Goal: Entertainment & Leisure: Consume media (video, audio)

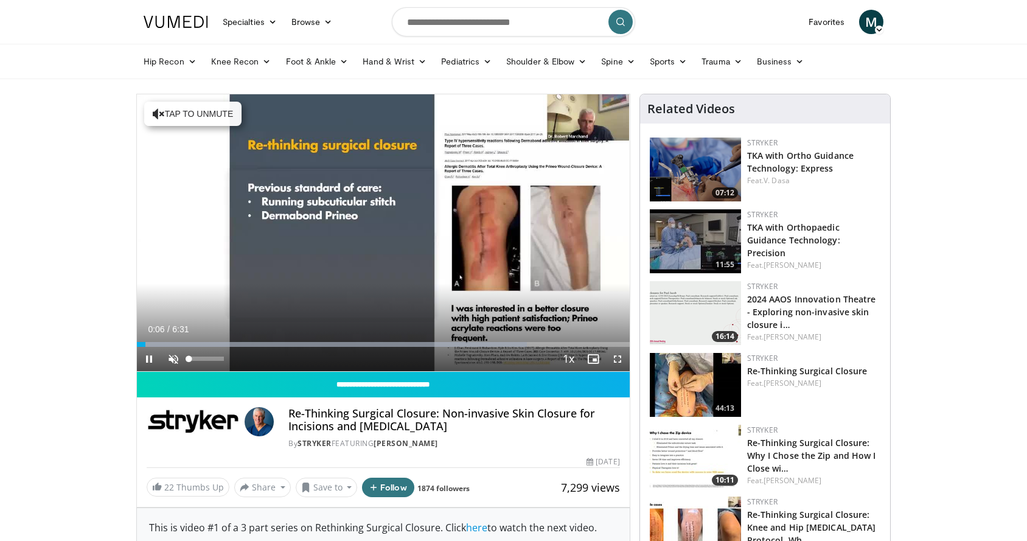
click at [170, 357] on span "Video Player" at bounding box center [173, 359] width 24 height 24
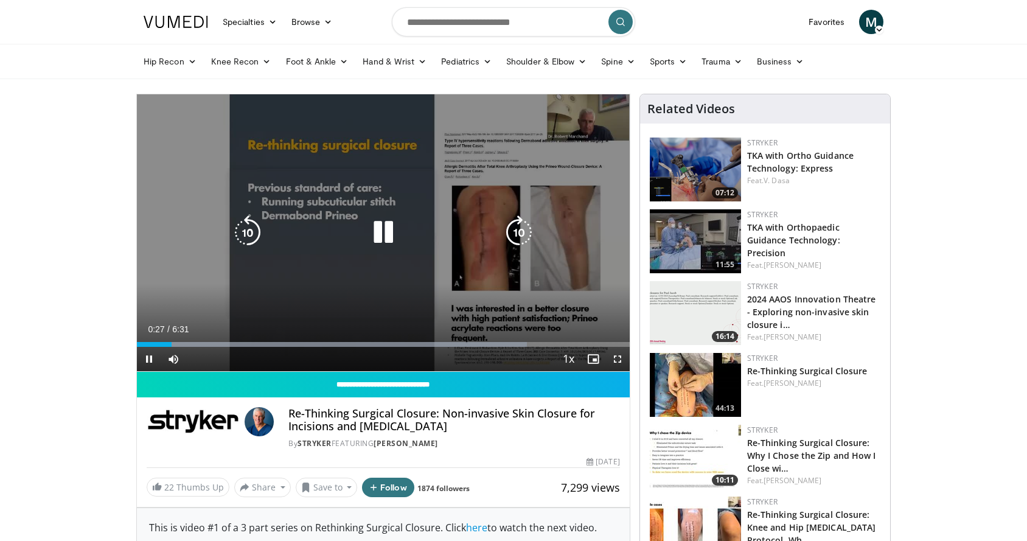
click at [266, 304] on div "10 seconds Tap to unmute" at bounding box center [383, 232] width 493 height 277
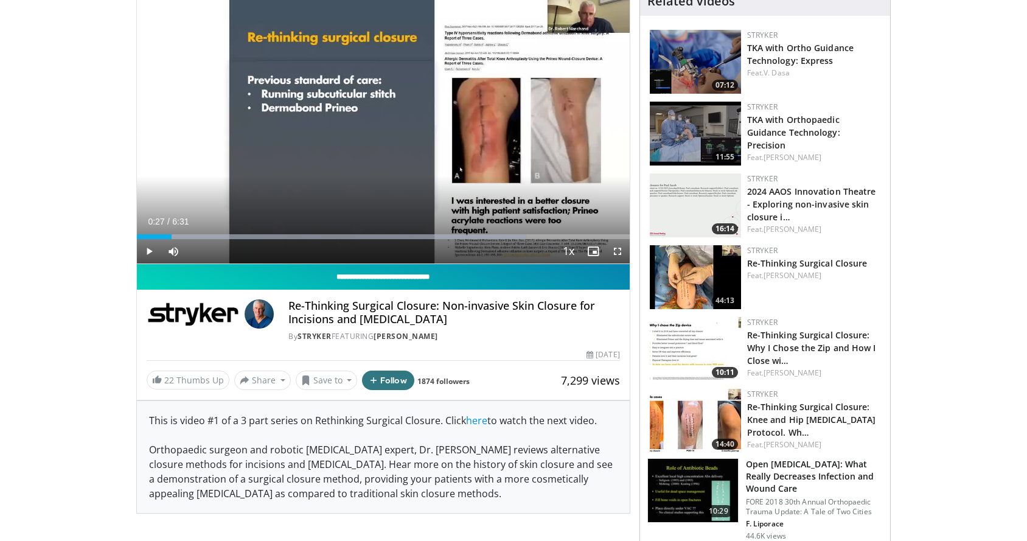
scroll to position [101, 0]
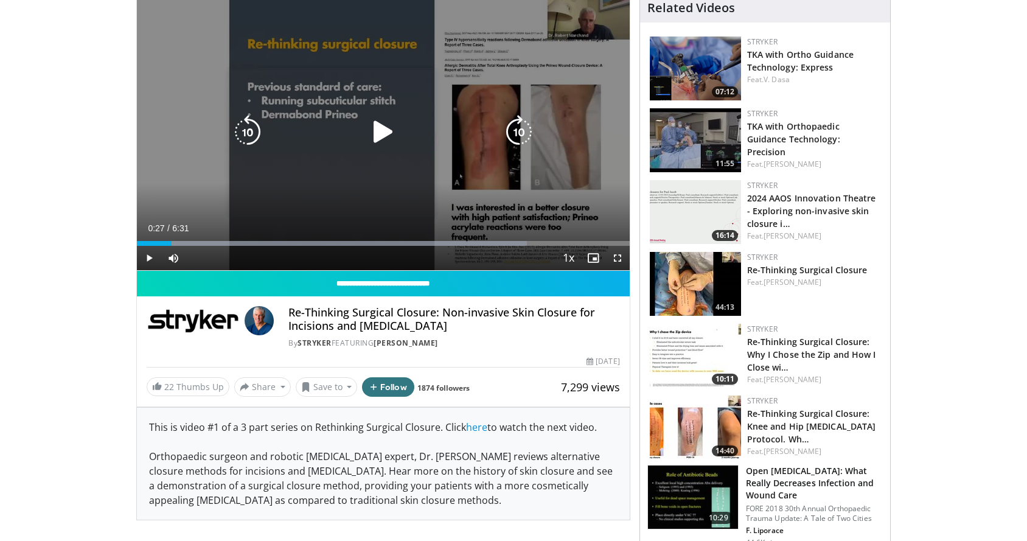
click at [274, 201] on div "10 seconds Tap to unmute" at bounding box center [383, 131] width 493 height 277
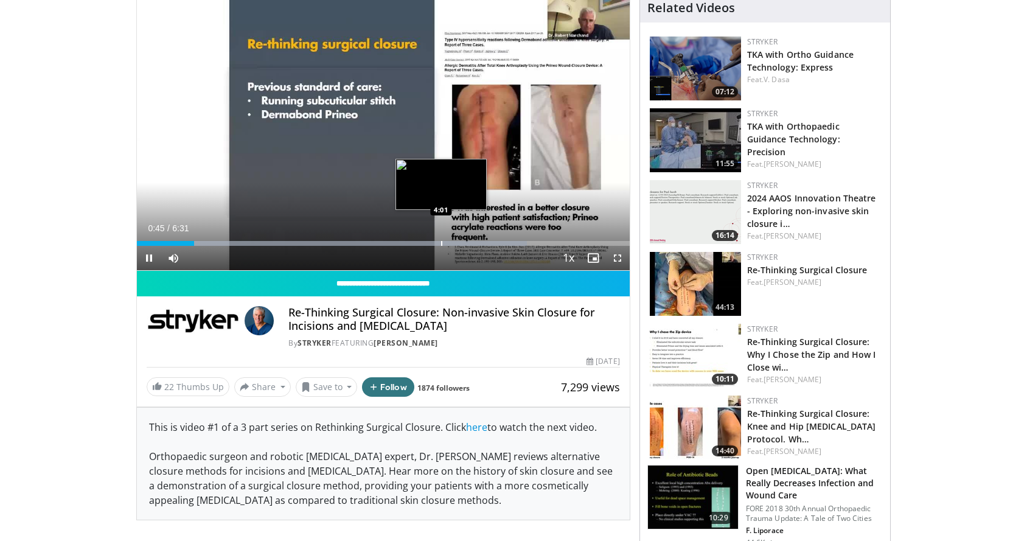
click at [442, 237] on div "Loaded : 79.15% 0:45 4:01" at bounding box center [383, 240] width 493 height 12
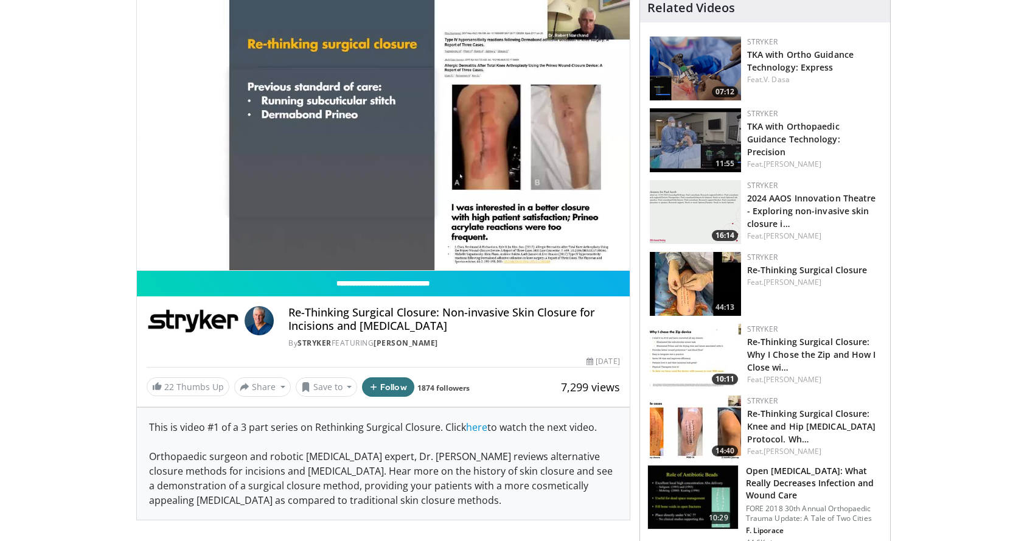
click at [615, 258] on video-js "**********" at bounding box center [383, 131] width 493 height 277
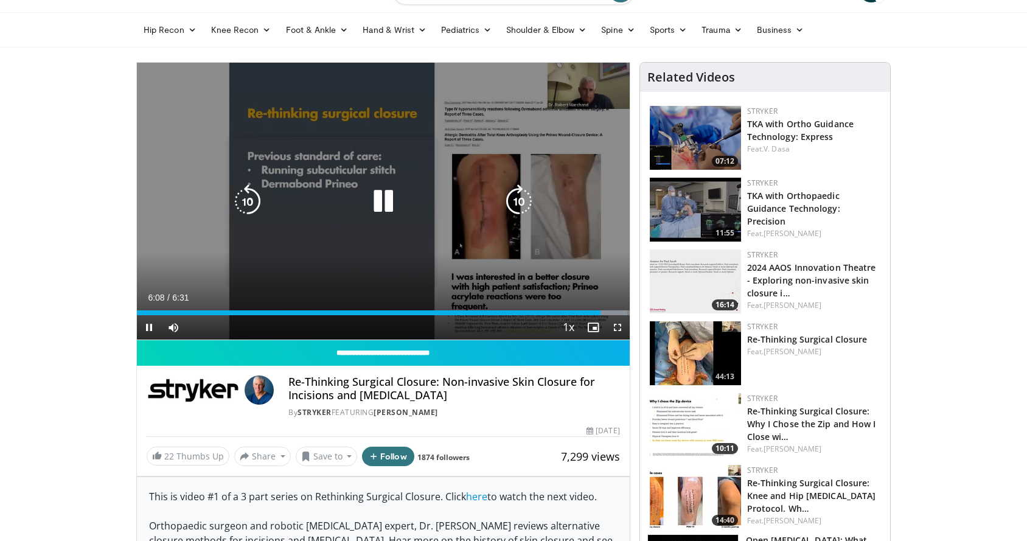
scroll to position [30, 0]
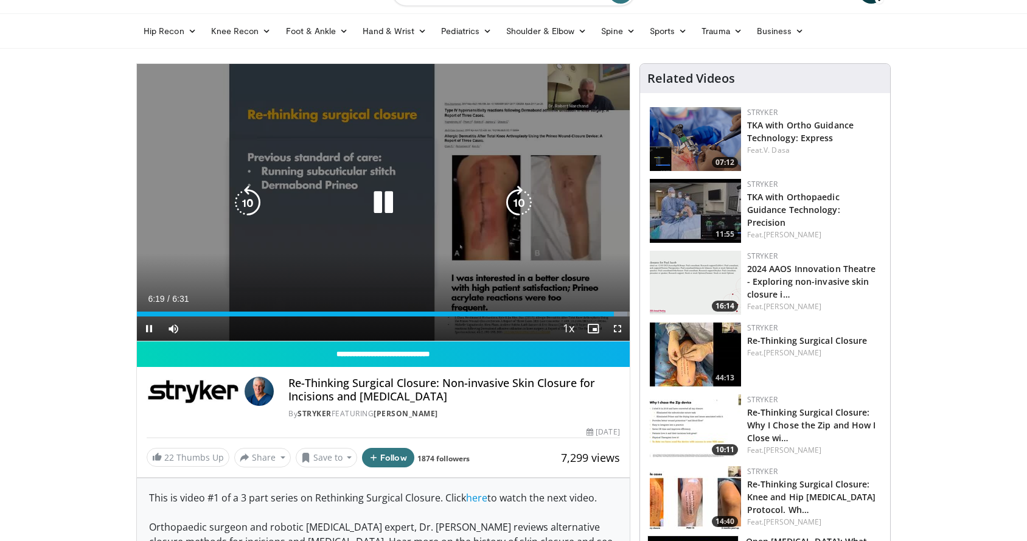
click at [584, 272] on div "10 seconds Tap to unmute" at bounding box center [383, 202] width 493 height 277
click at [593, 267] on div "10 seconds Tap to unmute" at bounding box center [383, 202] width 493 height 277
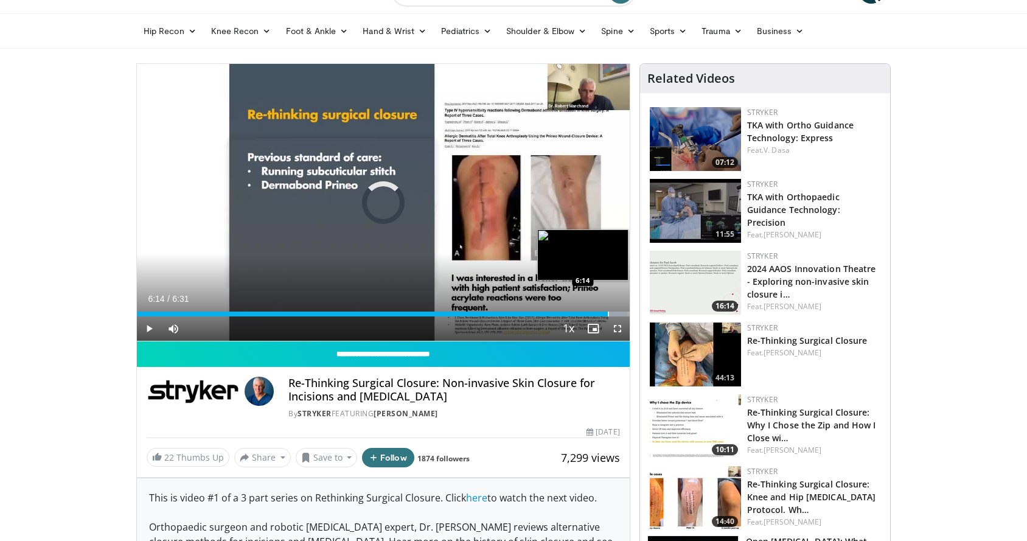
click at [608, 311] on div "Progress Bar" at bounding box center [608, 313] width 1 height 5
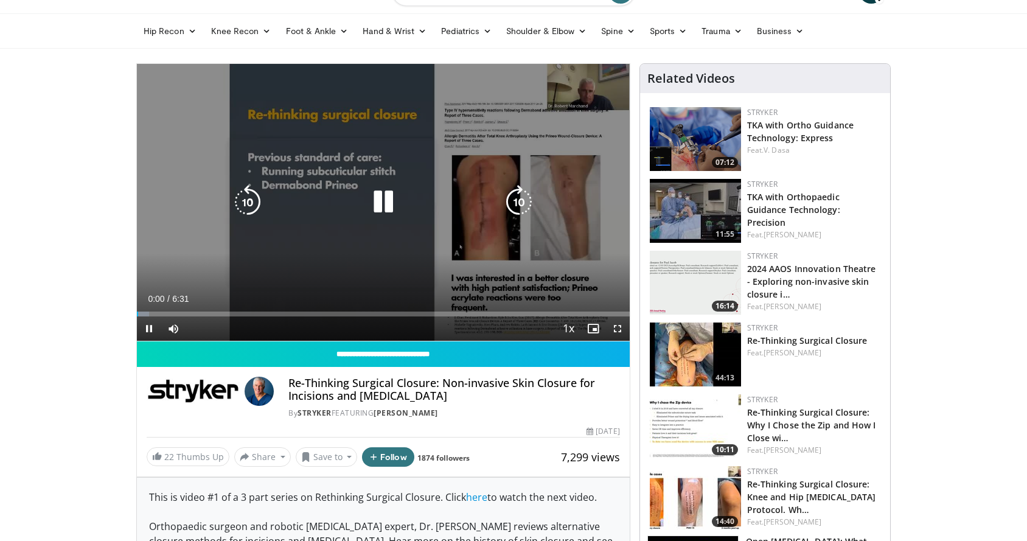
click at [446, 239] on div "10 seconds Tap to unmute" at bounding box center [383, 202] width 493 height 277
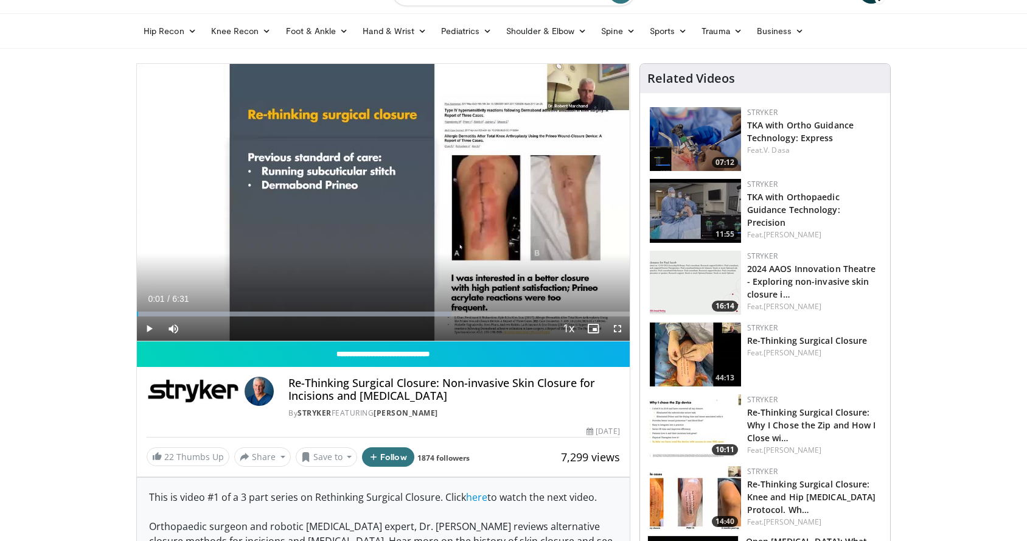
click at [686, 355] on img at bounding box center [695, 354] width 91 height 64
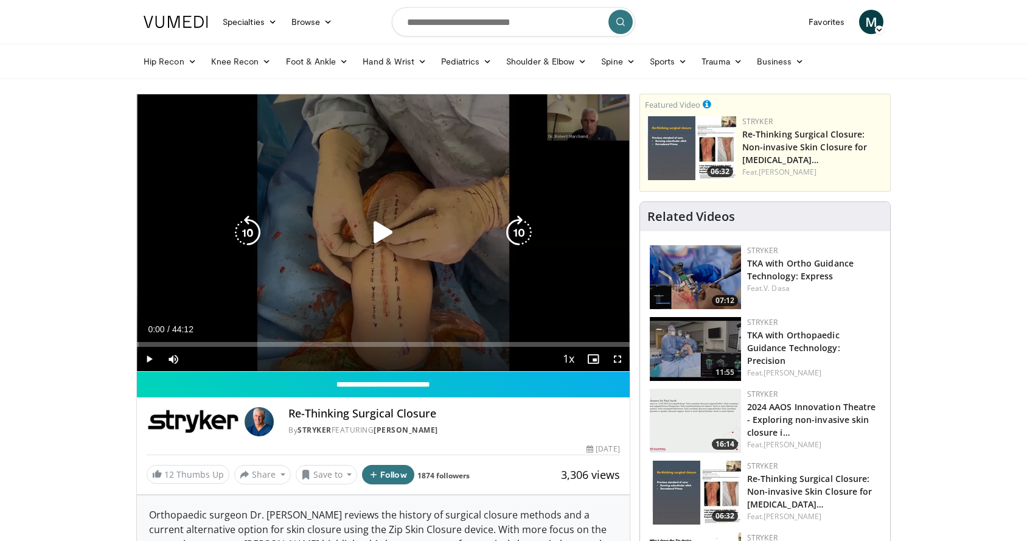
click at [370, 219] on icon "Video Player" at bounding box center [383, 232] width 34 height 34
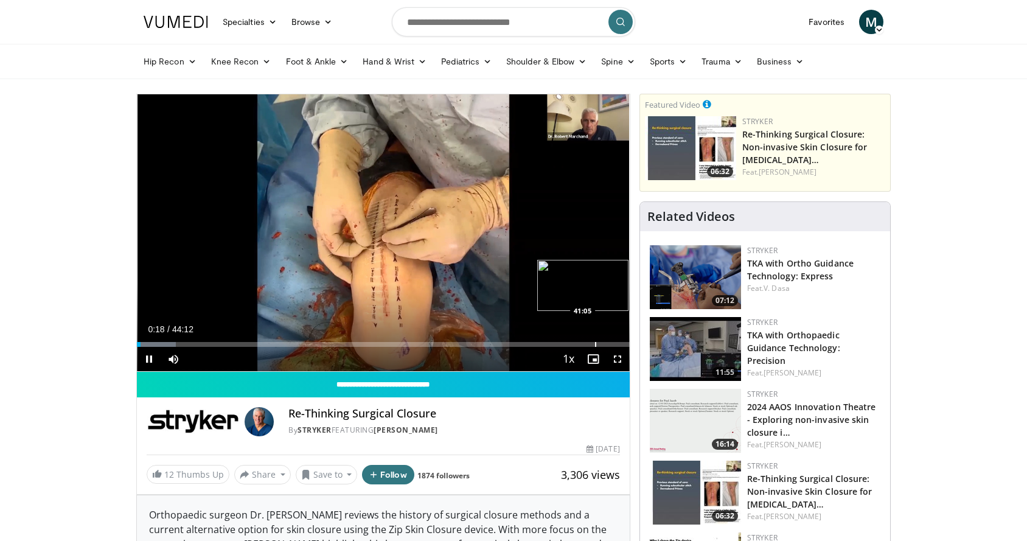
click at [595, 343] on div "Progress Bar" at bounding box center [595, 344] width 1 height 5
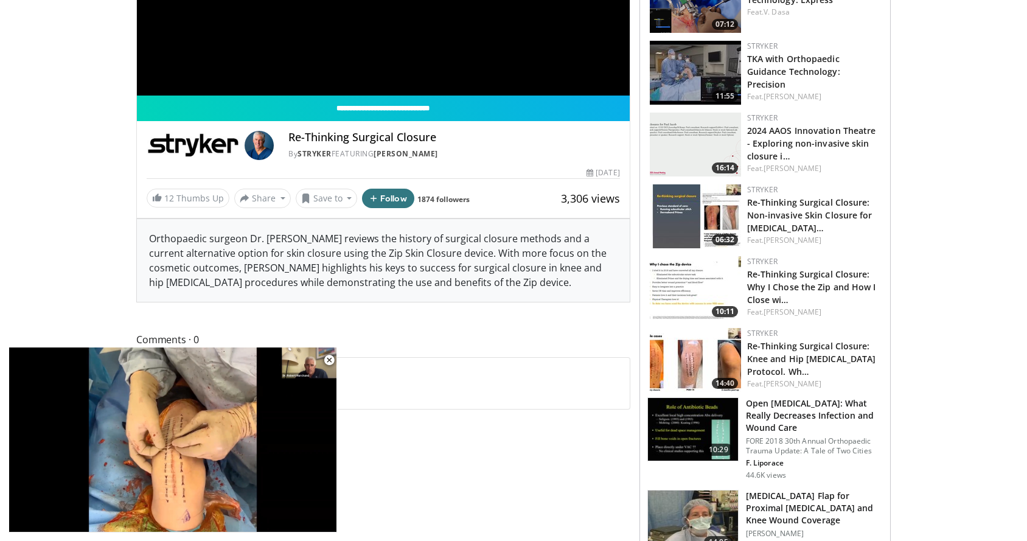
scroll to position [276, 0]
click at [704, 355] on img at bounding box center [695, 360] width 91 height 64
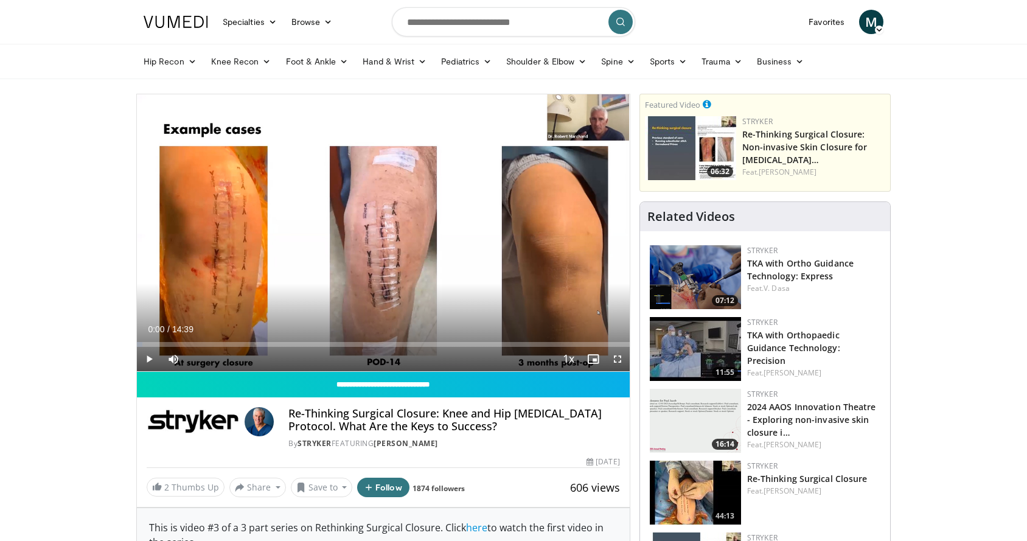
click at [458, 324] on div "Current Time 0:00 / Duration 14:39" at bounding box center [383, 329] width 493 height 11
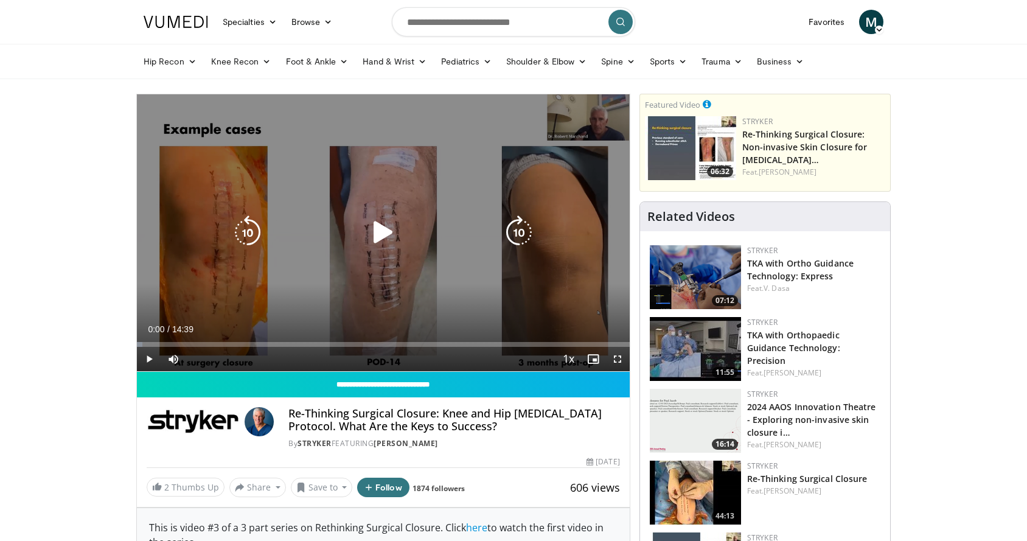
click at [387, 226] on icon "Video Player" at bounding box center [383, 232] width 34 height 34
click at [381, 221] on icon "Video Player" at bounding box center [383, 232] width 34 height 34
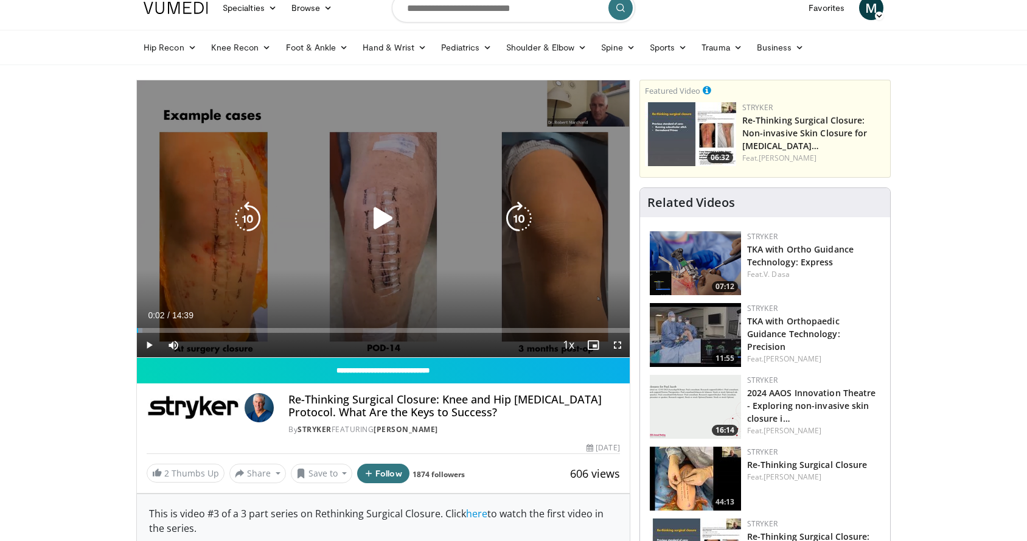
scroll to position [12, 0]
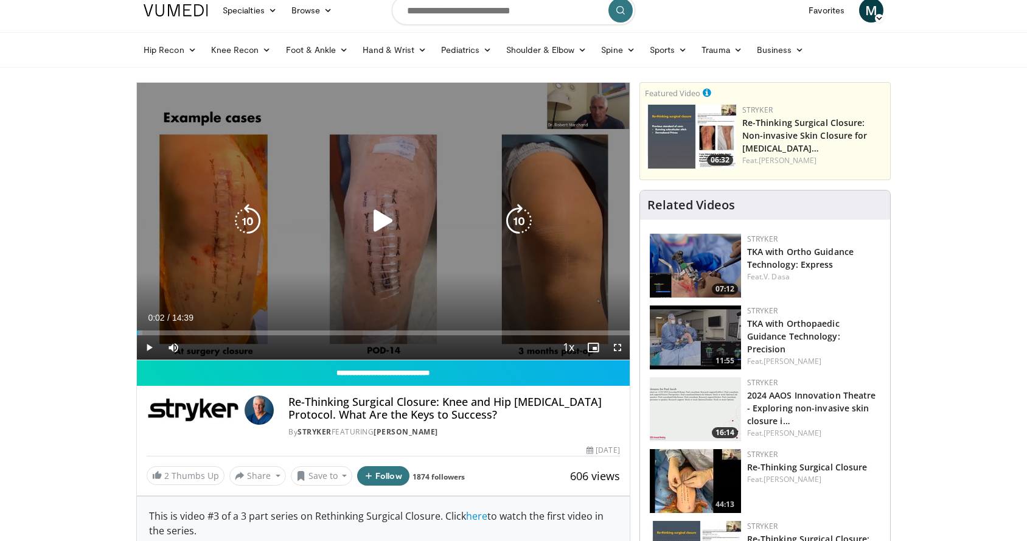
click at [385, 215] on icon "Video Player" at bounding box center [383, 221] width 34 height 34
click at [171, 241] on div "10 seconds Tap to unmute" at bounding box center [383, 221] width 493 height 277
click at [252, 203] on div "10 seconds Tap to unmute" at bounding box center [383, 221] width 493 height 277
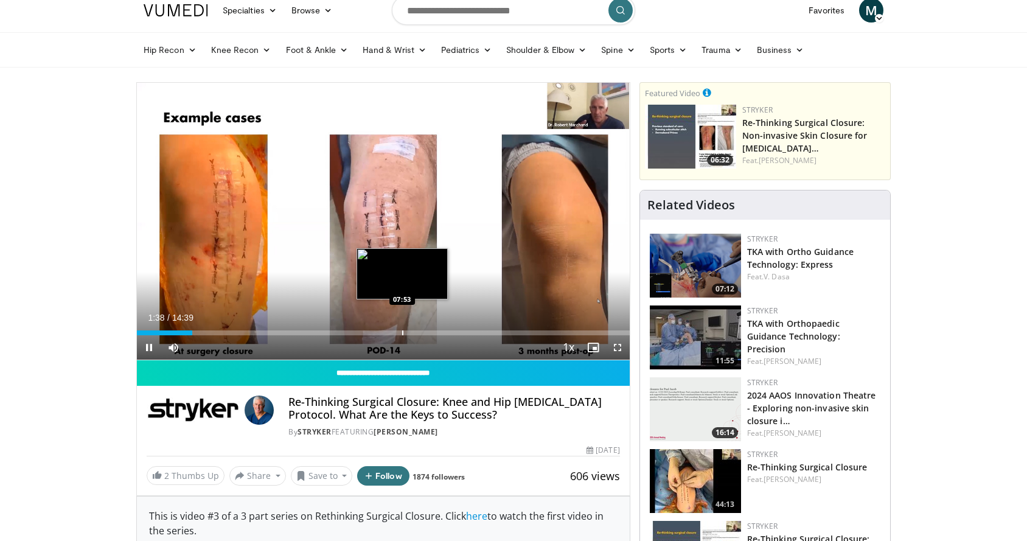
click at [402, 331] on video-js "**********" at bounding box center [383, 221] width 493 height 277
click at [402, 330] on div "Progress Bar" at bounding box center [402, 332] width 1 height 5
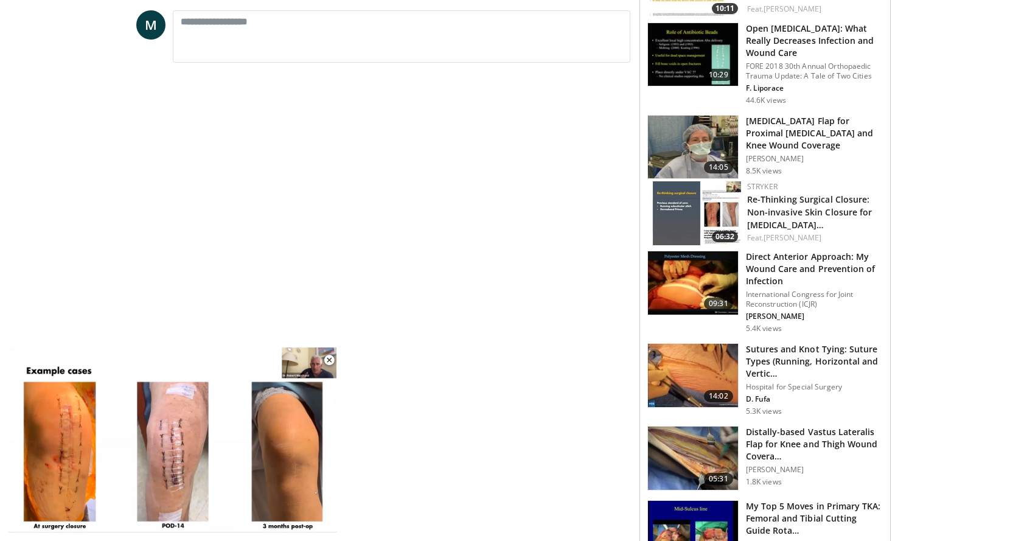
scroll to position [643, 0]
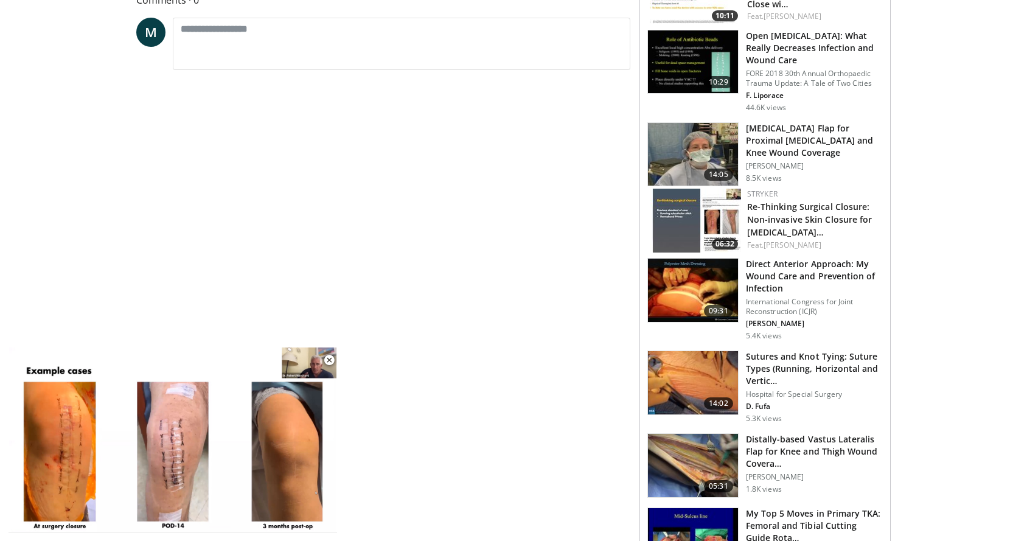
click at [685, 280] on img at bounding box center [693, 289] width 90 height 63
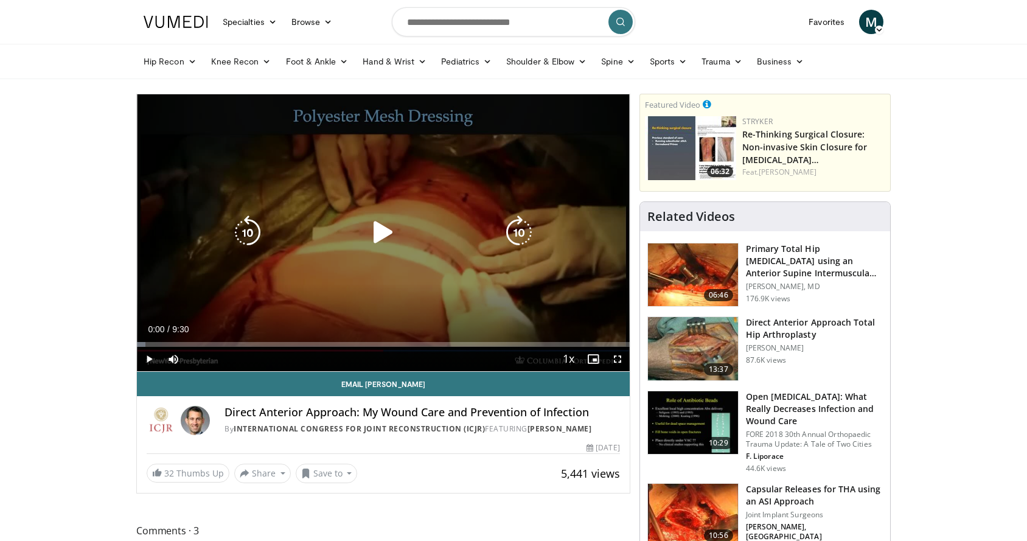
click at [377, 238] on icon "Video Player" at bounding box center [383, 232] width 34 height 34
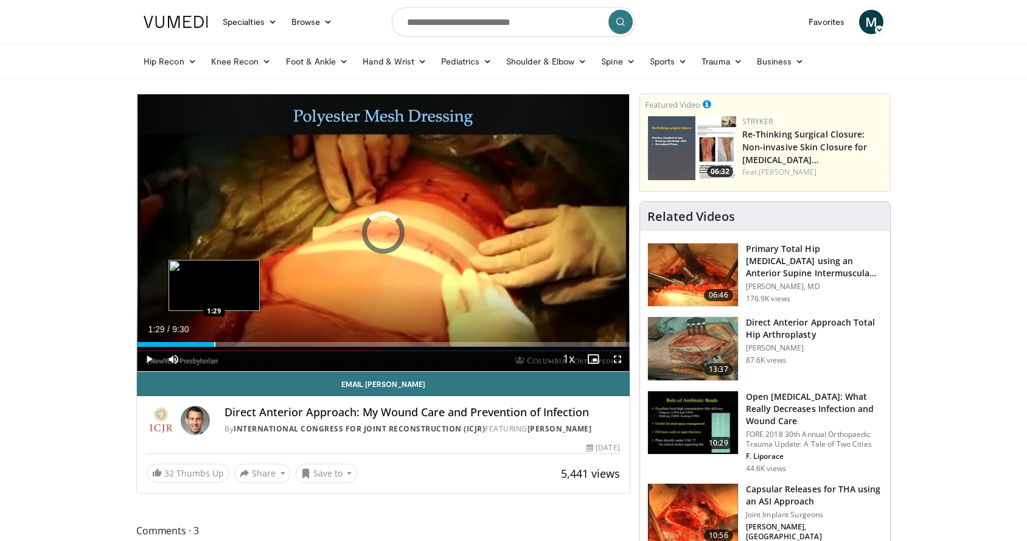
click at [214, 342] on div "Progress Bar" at bounding box center [214, 344] width 1 height 5
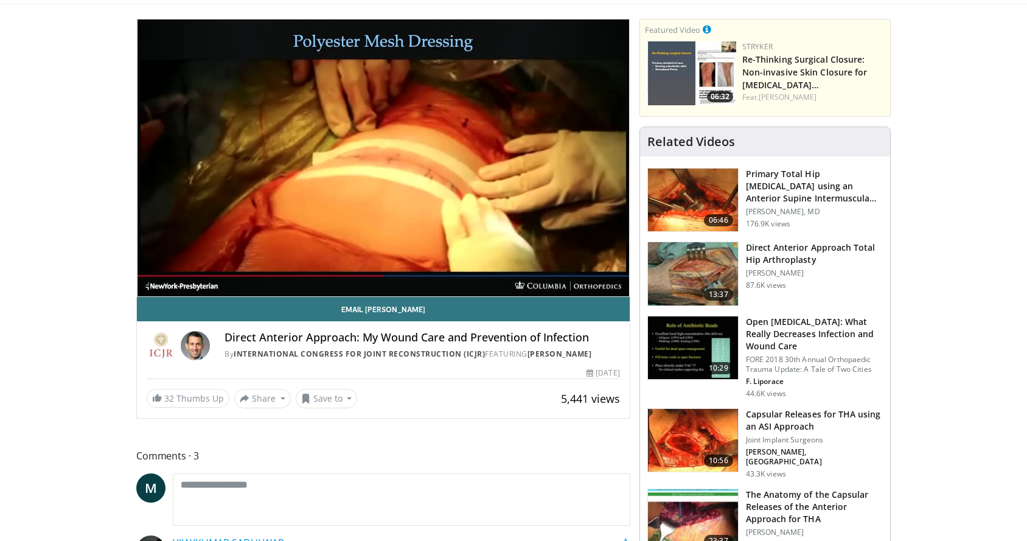
scroll to position [71, 0]
